Goal: Information Seeking & Learning: Learn about a topic

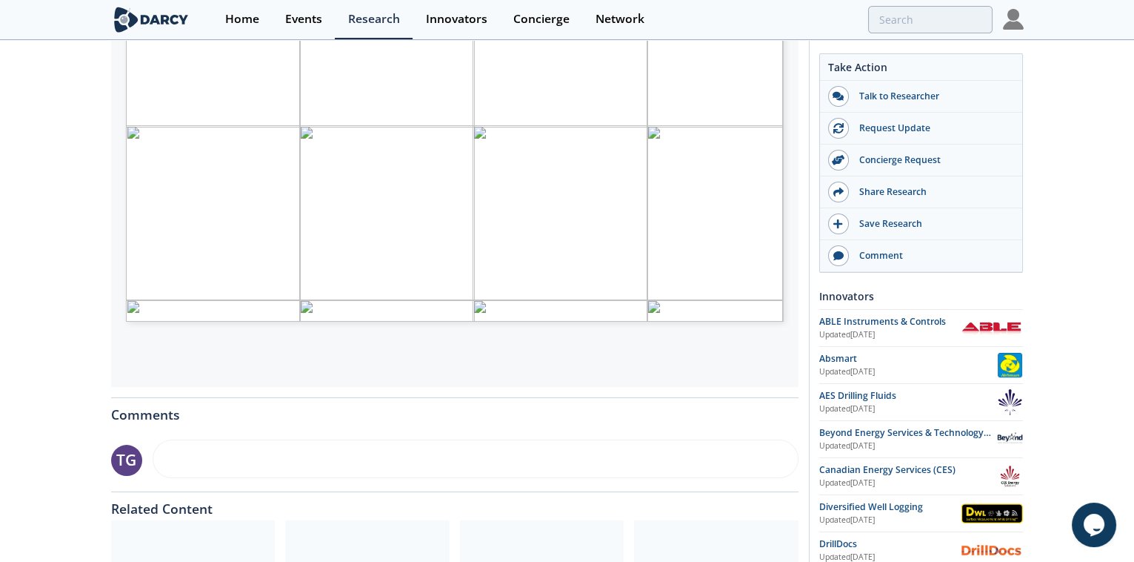
scroll to position [215, 0]
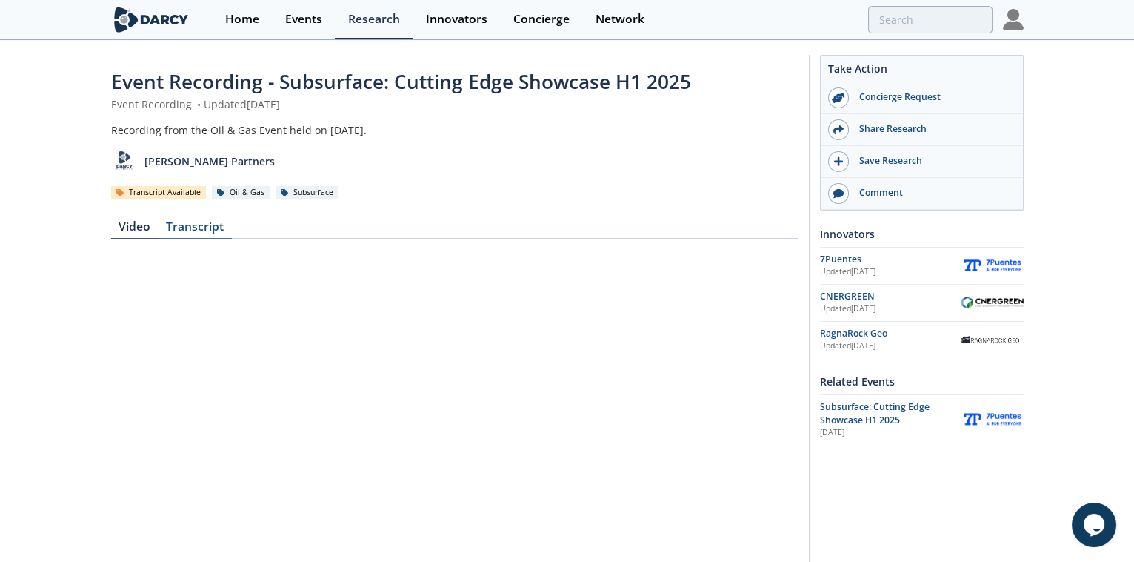
click at [189, 230] on div "Transcript" at bounding box center [195, 230] width 73 height 18
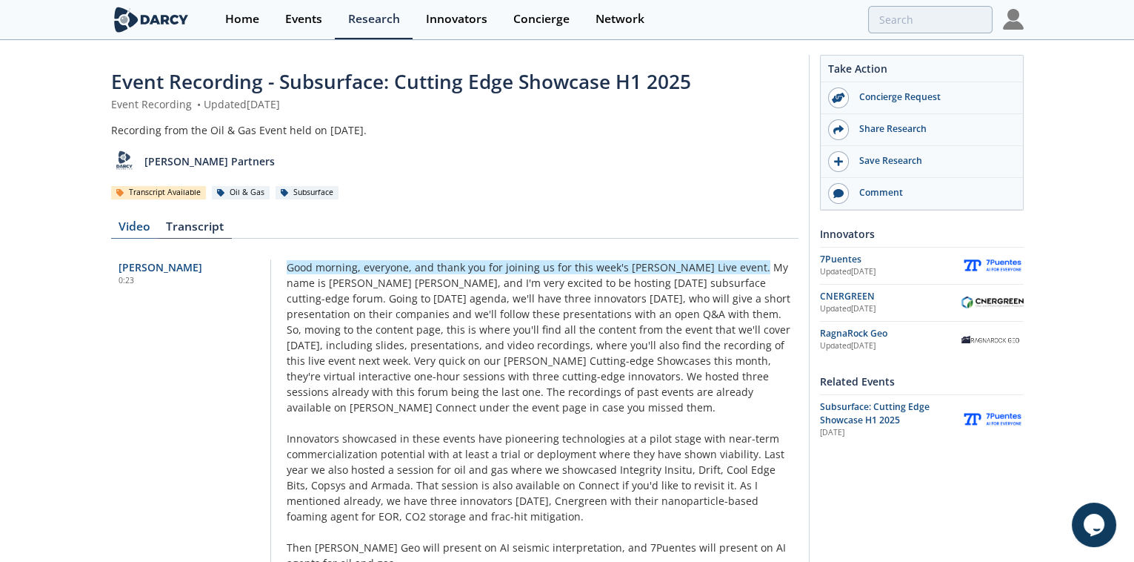
click at [132, 227] on div "Video" at bounding box center [134, 230] width 47 height 18
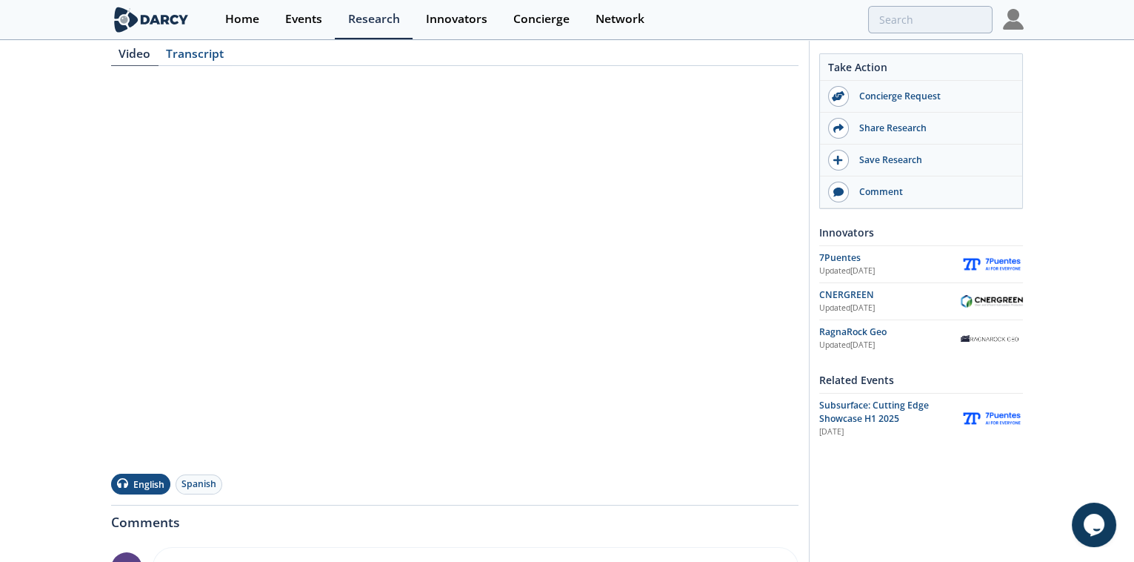
scroll to position [201, 0]
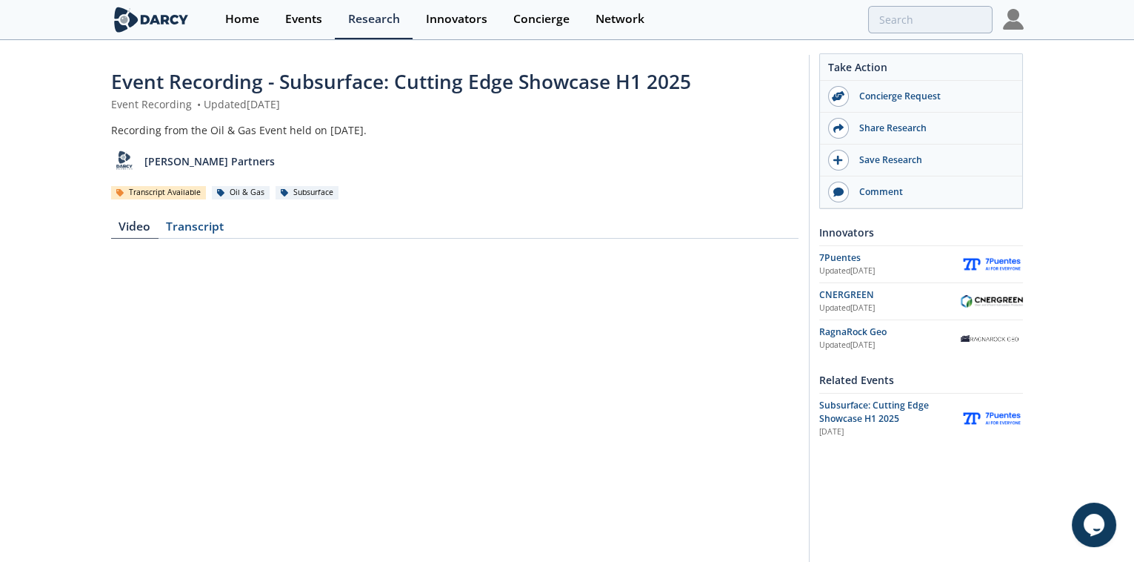
scroll to position [134, 0]
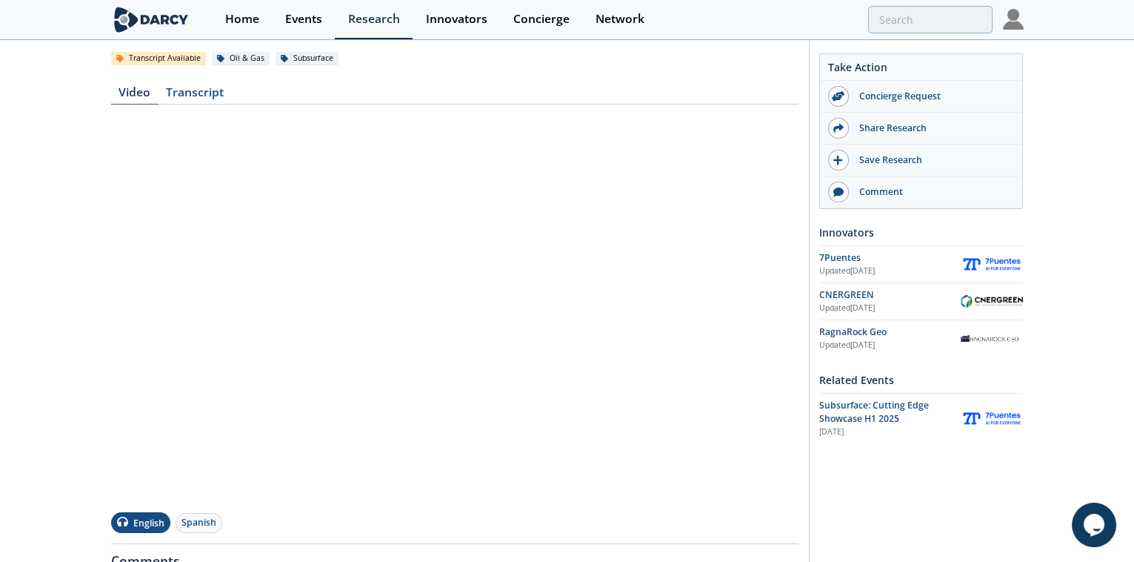
click at [143, 522] on button "English" at bounding box center [140, 522] width 59 height 21
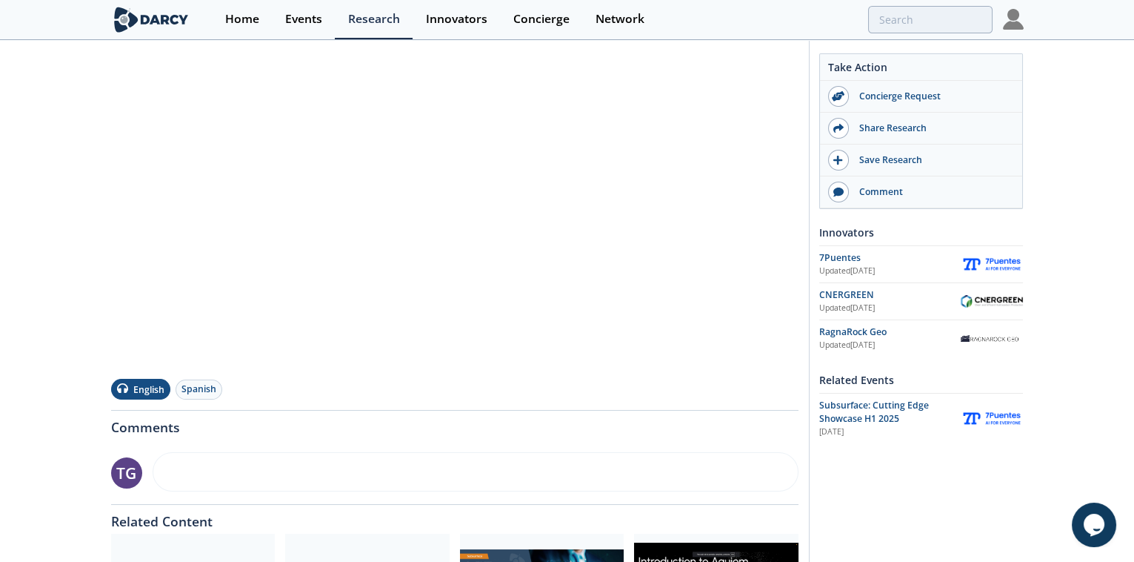
scroll to position [269, 0]
